Goal: Task Accomplishment & Management: Use online tool/utility

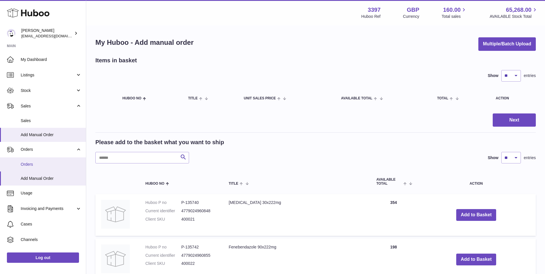
drag, startPoint x: 29, startPoint y: 164, endPoint x: 35, endPoint y: 164, distance: 6.0
click at [29, 164] on span "Orders" at bounding box center [51, 164] width 61 height 5
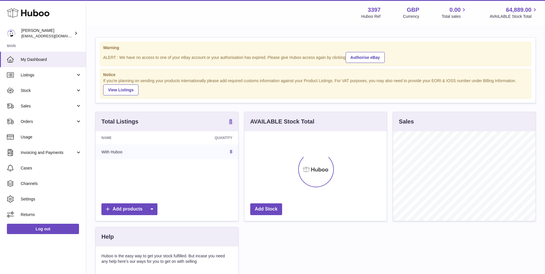
scroll to position [90, 142]
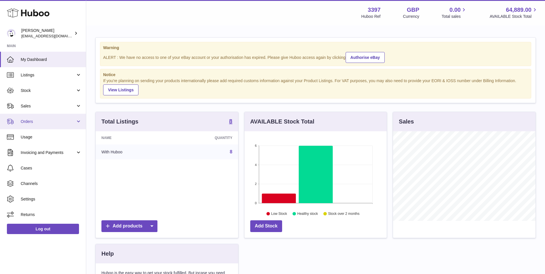
click at [28, 125] on link "Orders" at bounding box center [43, 122] width 86 height 16
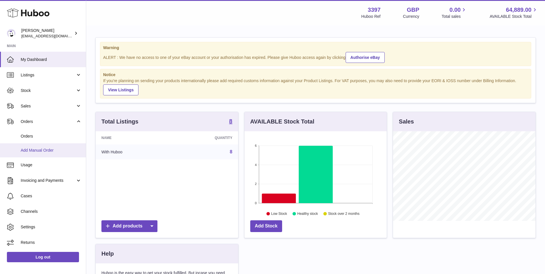
click at [29, 151] on span "Add Manual Order" at bounding box center [51, 150] width 61 height 5
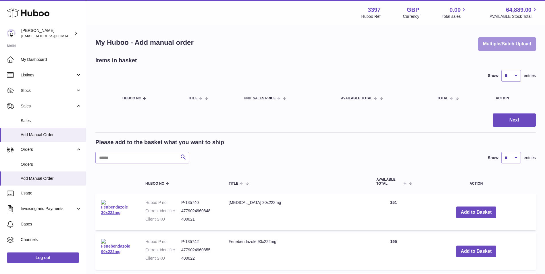
click at [523, 42] on button "Multiple/Batch Upload" at bounding box center [507, 44] width 57 height 14
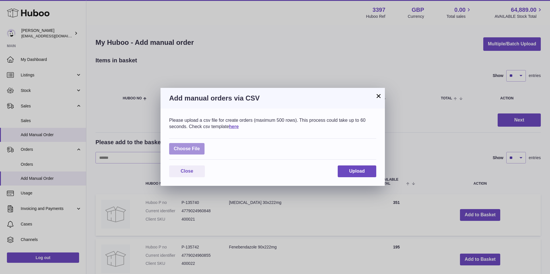
click at [183, 147] on label at bounding box center [186, 149] width 35 height 12
click at [200, 146] on input "file" at bounding box center [200, 146] width 0 height 0
type input "**********"
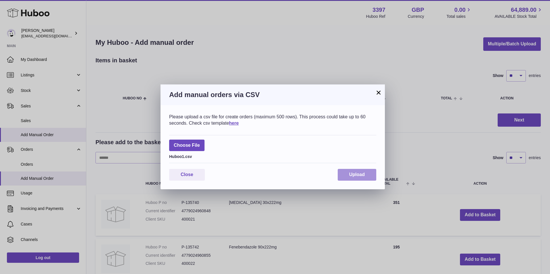
click at [365, 173] on button "Upload" at bounding box center [356, 175] width 39 height 12
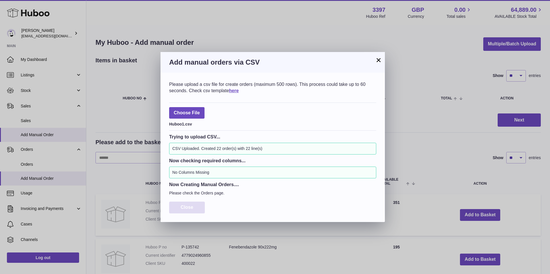
click at [187, 209] on span "Close" at bounding box center [187, 207] width 13 height 5
